Goal: Transaction & Acquisition: Subscribe to service/newsletter

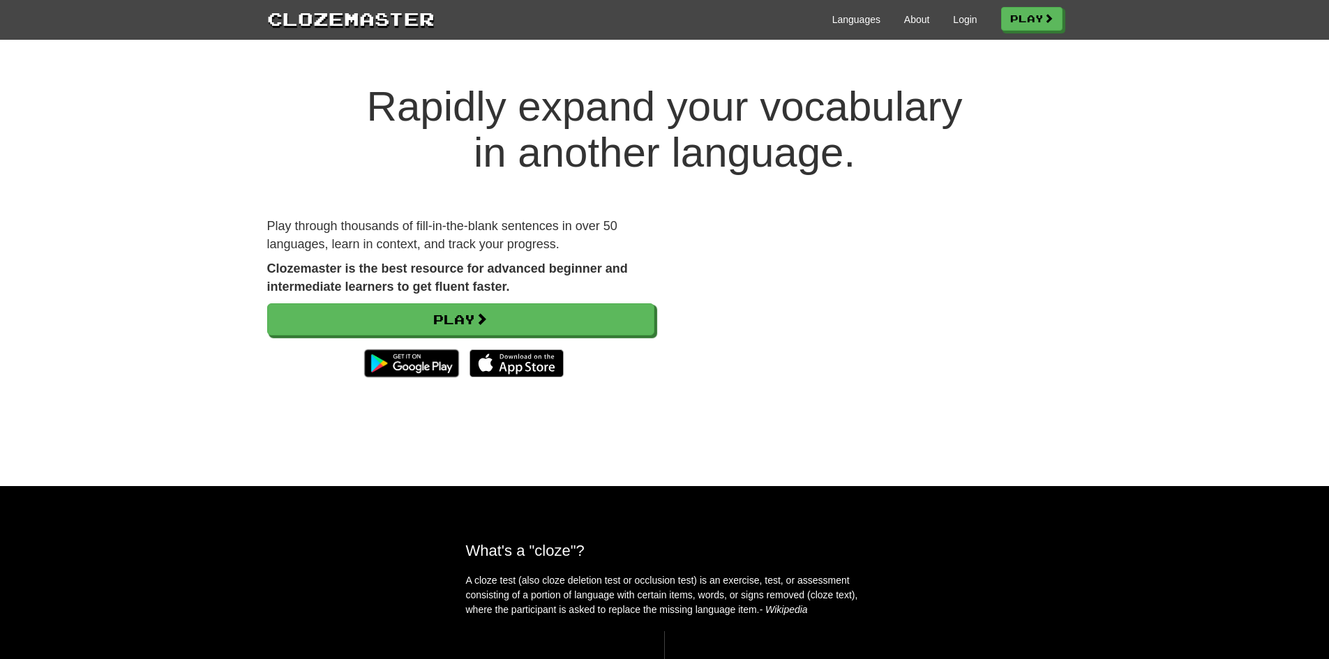
click at [372, 338] on div "Play" at bounding box center [460, 343] width 387 height 81
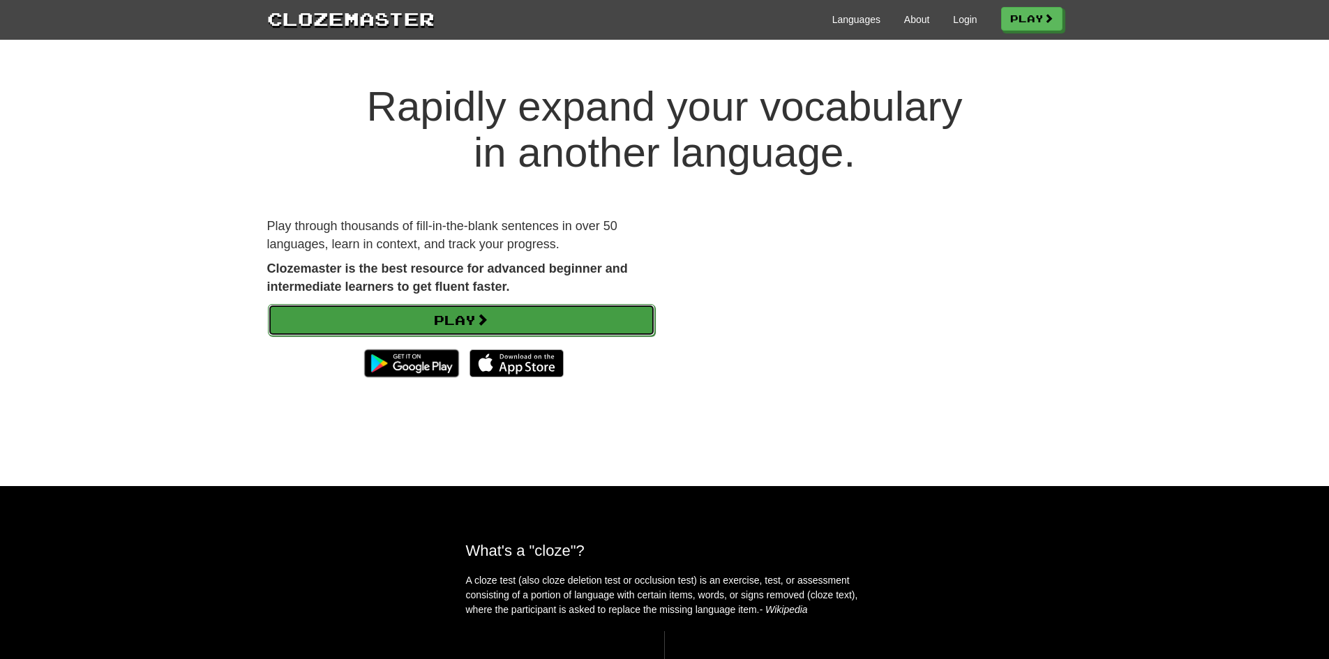
click at [378, 320] on link "Play" at bounding box center [461, 320] width 387 height 32
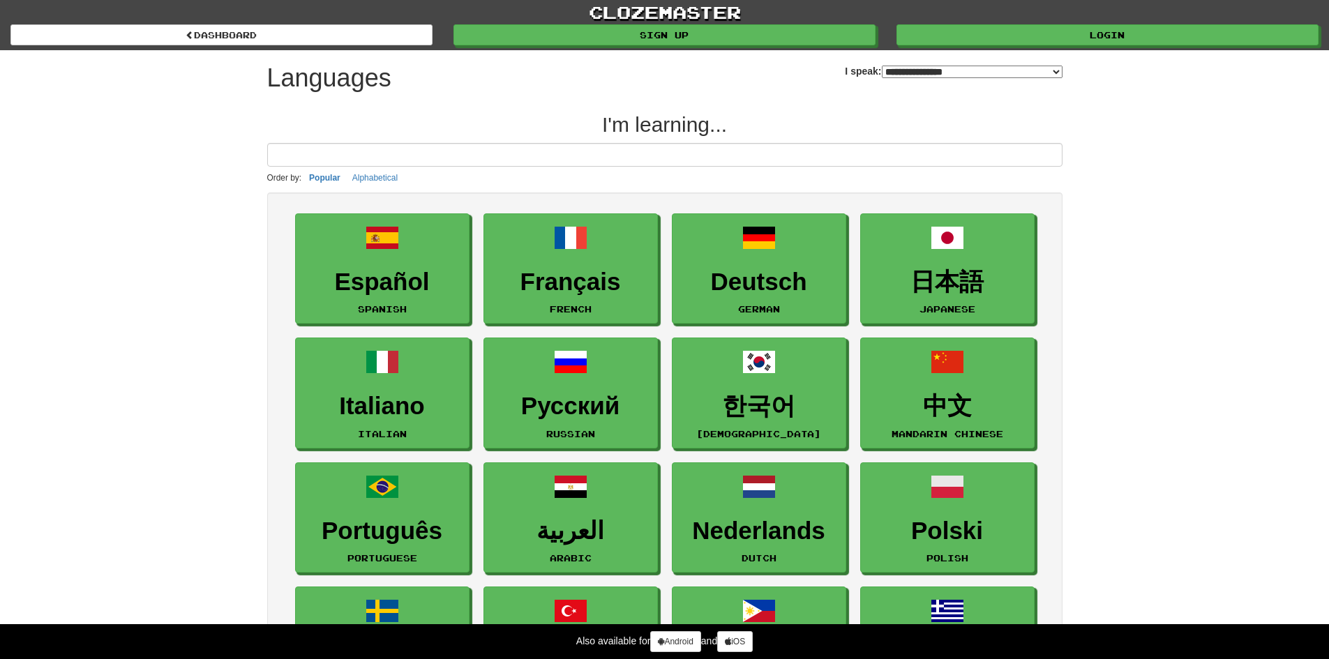
select select "*******"
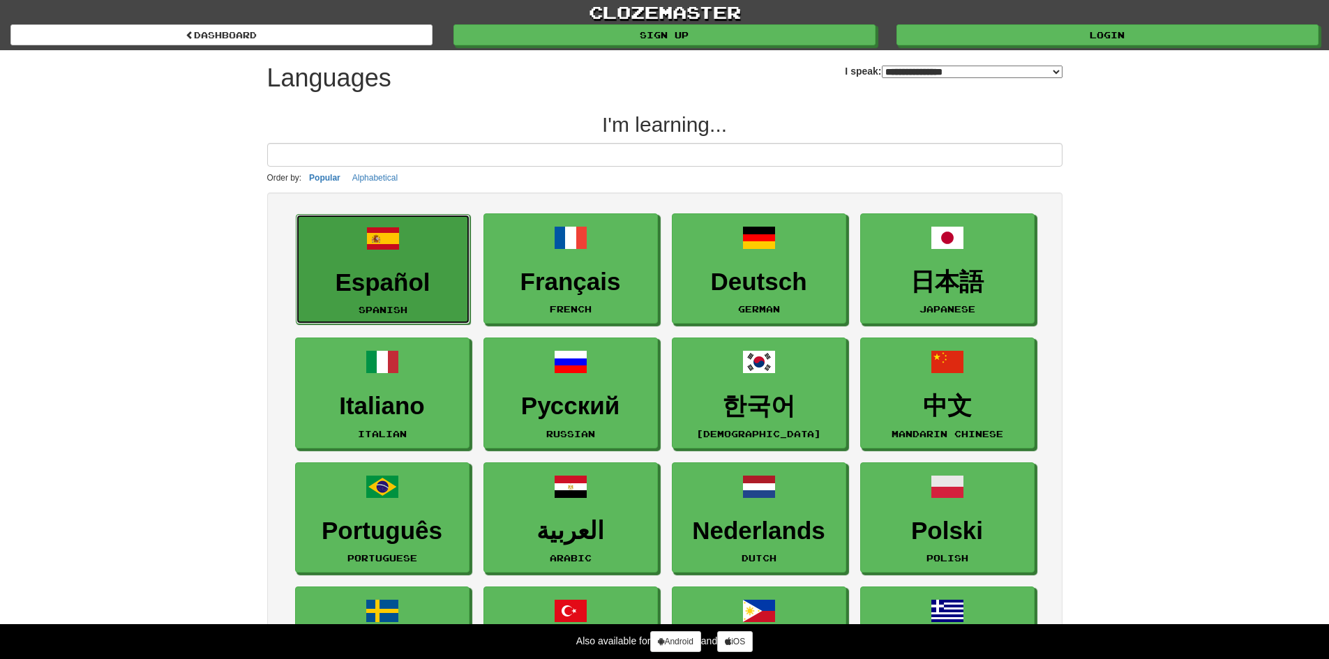
click at [377, 280] on h3 "Español" at bounding box center [382, 282] width 159 height 27
